Goal: Information Seeking & Learning: Learn about a topic

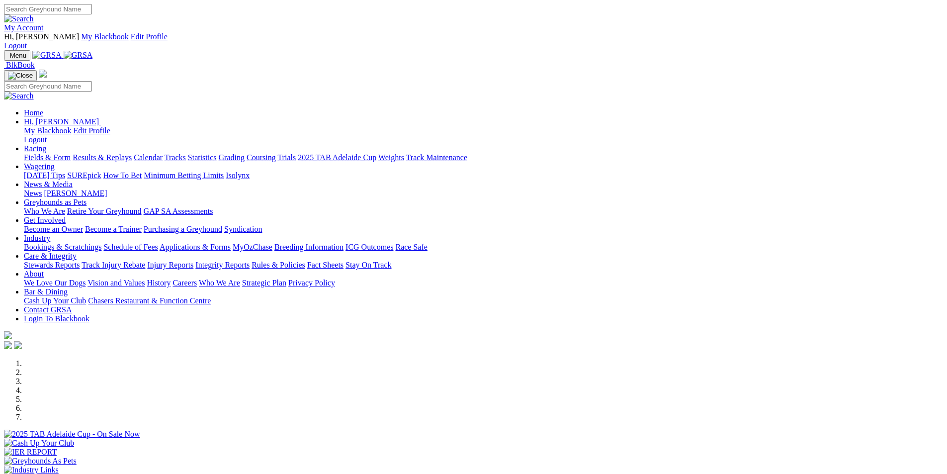
scroll to position [248, 0]
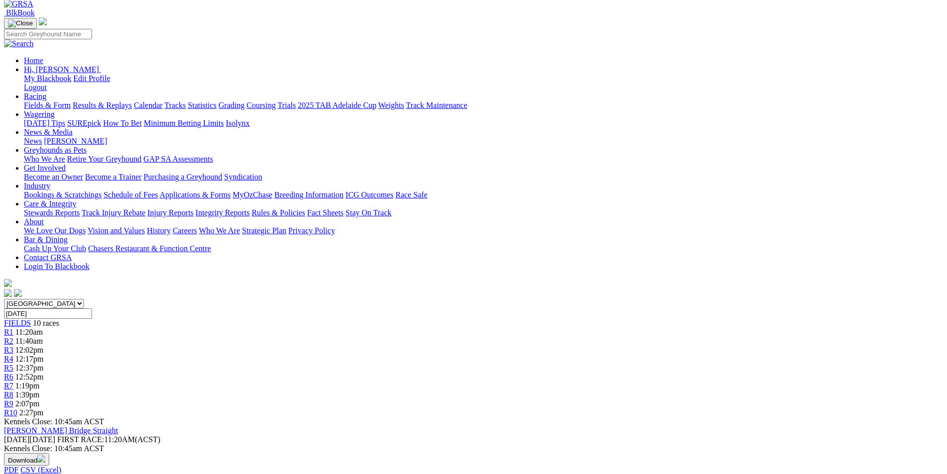
scroll to position [50, 0]
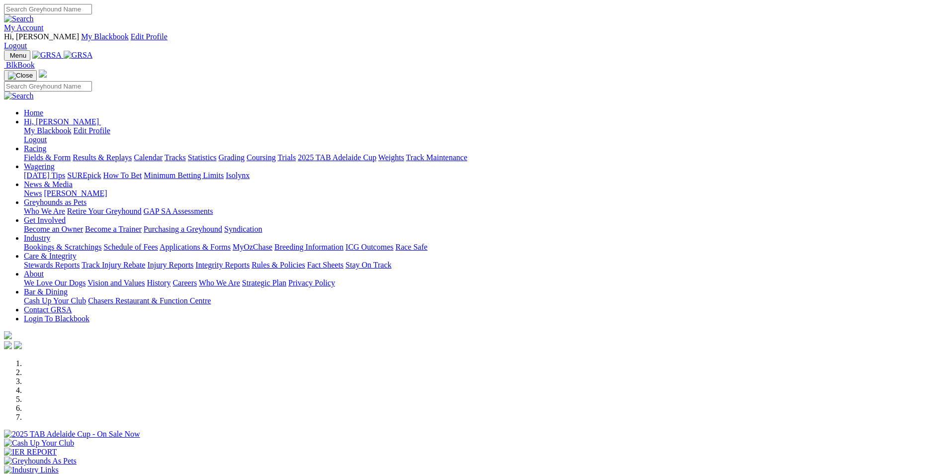
scroll to position [248, 0]
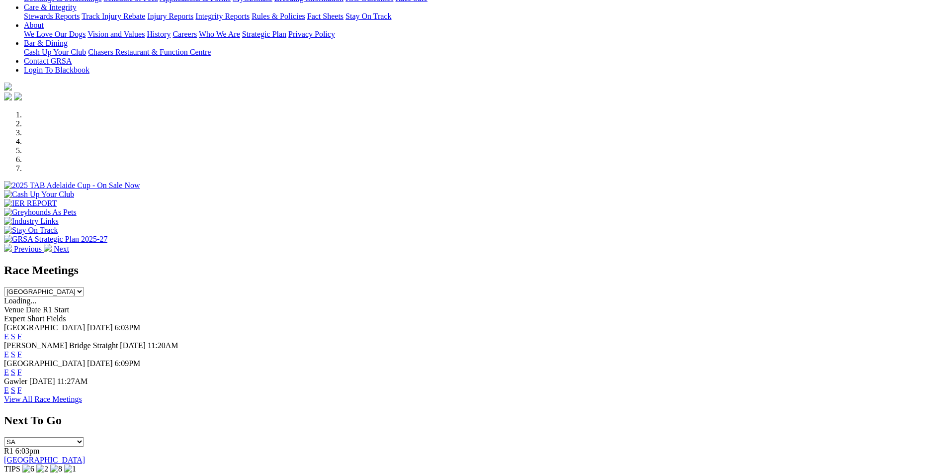
click at [9, 350] on link "E" at bounding box center [6, 354] width 5 height 8
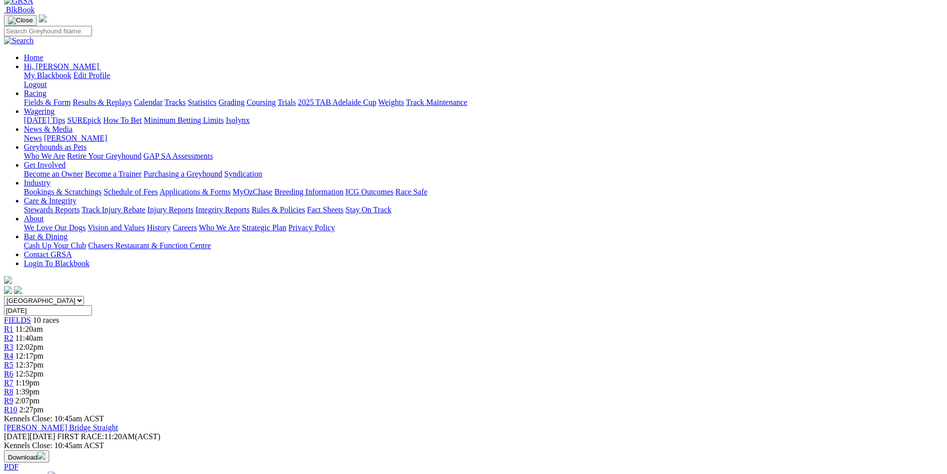
scroll to position [50, 0]
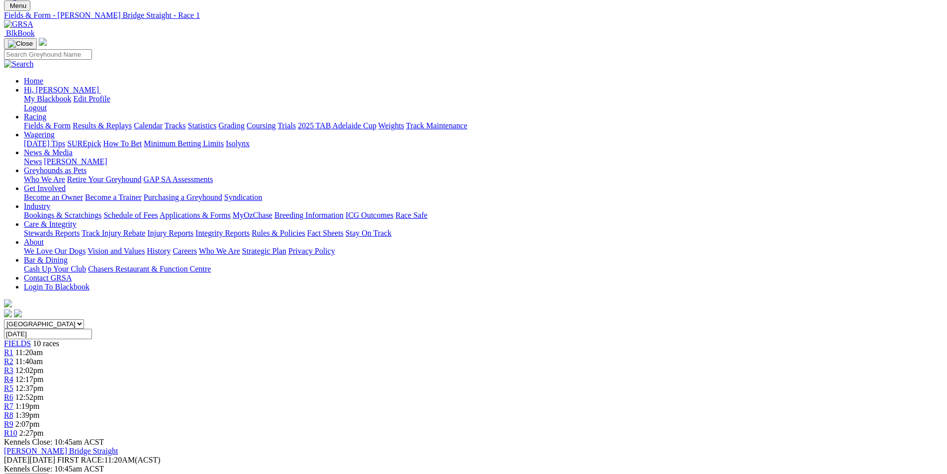
click at [13, 366] on span "R3" at bounding box center [8, 370] width 9 height 8
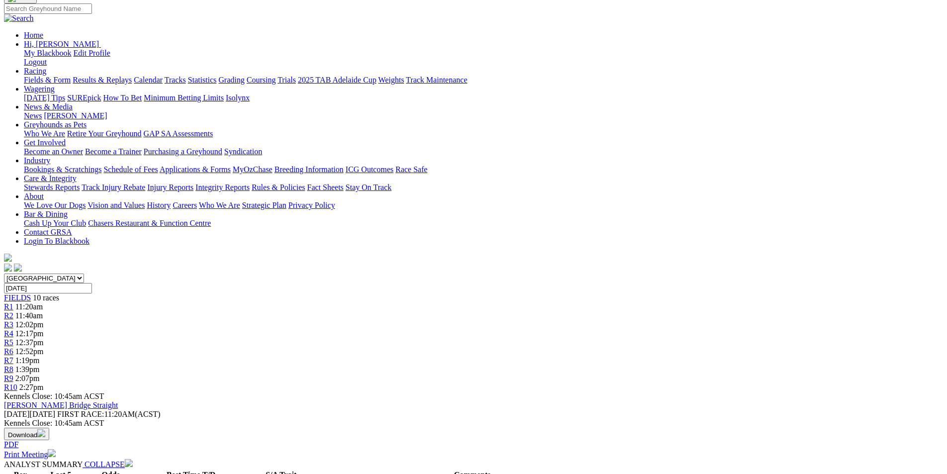
scroll to position [99, 0]
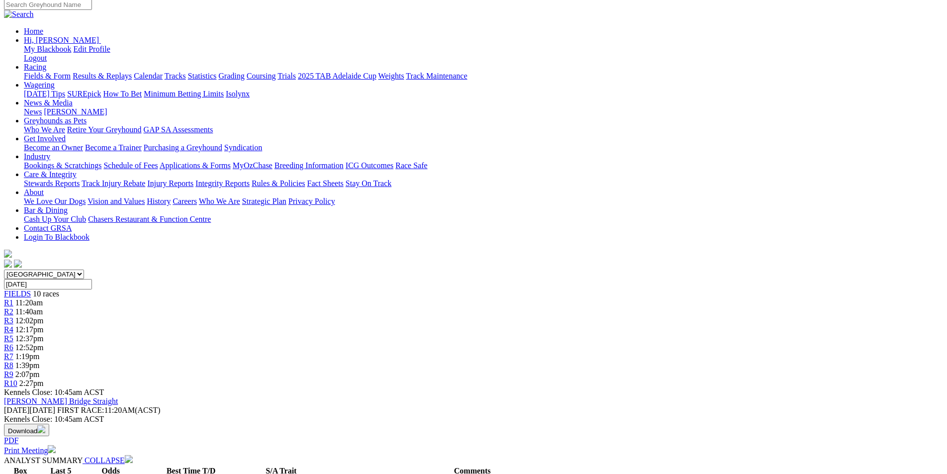
click at [479, 334] on div "R5 12:37pm" at bounding box center [473, 338] width 939 height 9
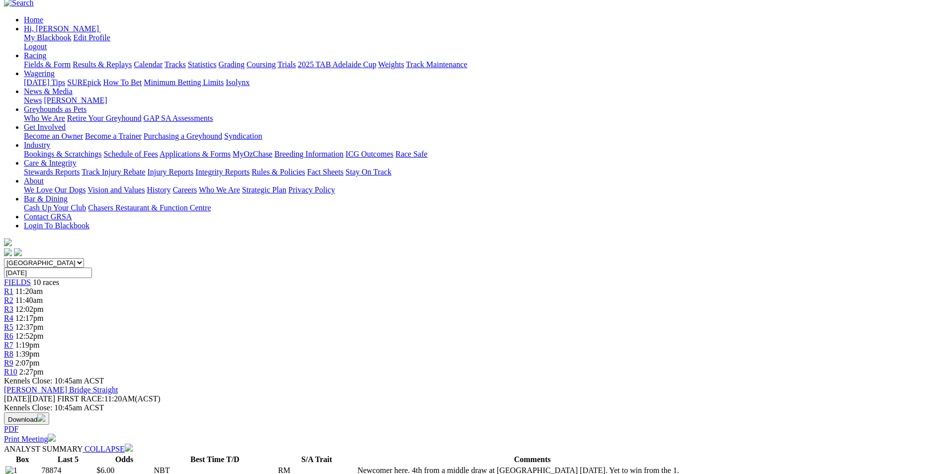
scroll to position [99, 0]
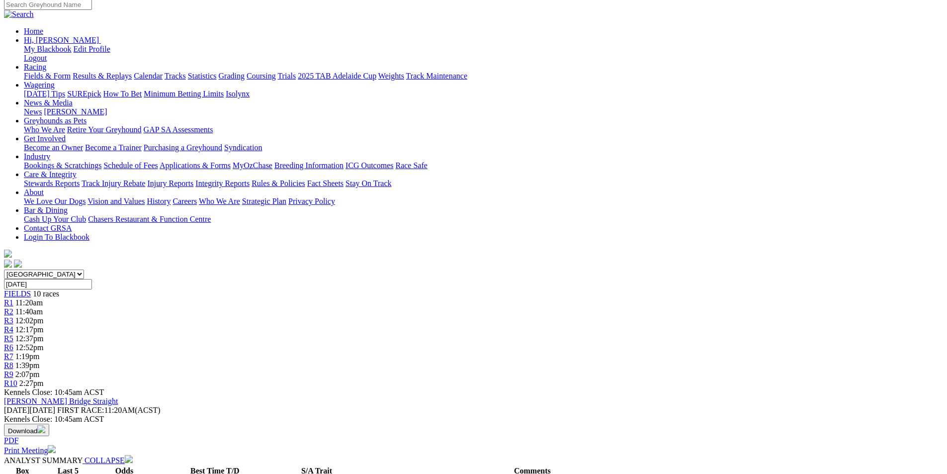
click at [13, 343] on link "R6" at bounding box center [8, 347] width 9 height 8
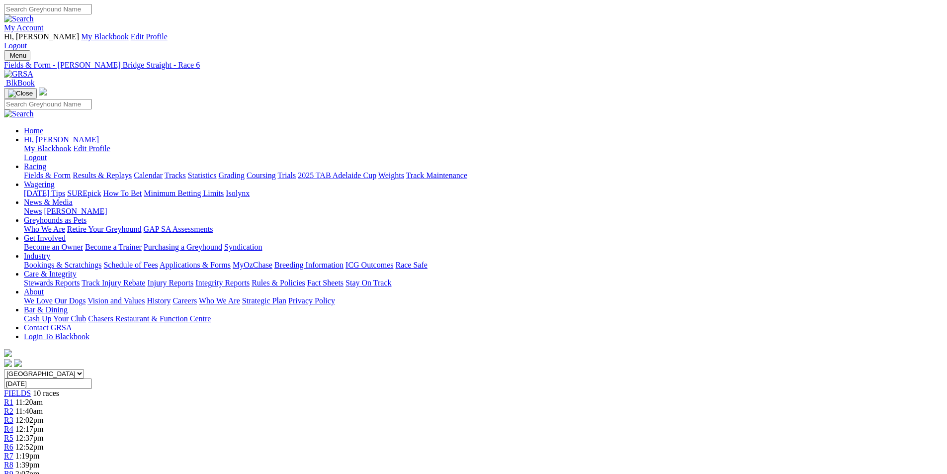
click at [13, 451] on link "R7" at bounding box center [8, 455] width 9 height 8
click at [752, 473] on div "R10 2:27pm" at bounding box center [473, 482] width 939 height 9
